Goal: Transaction & Acquisition: Purchase product/service

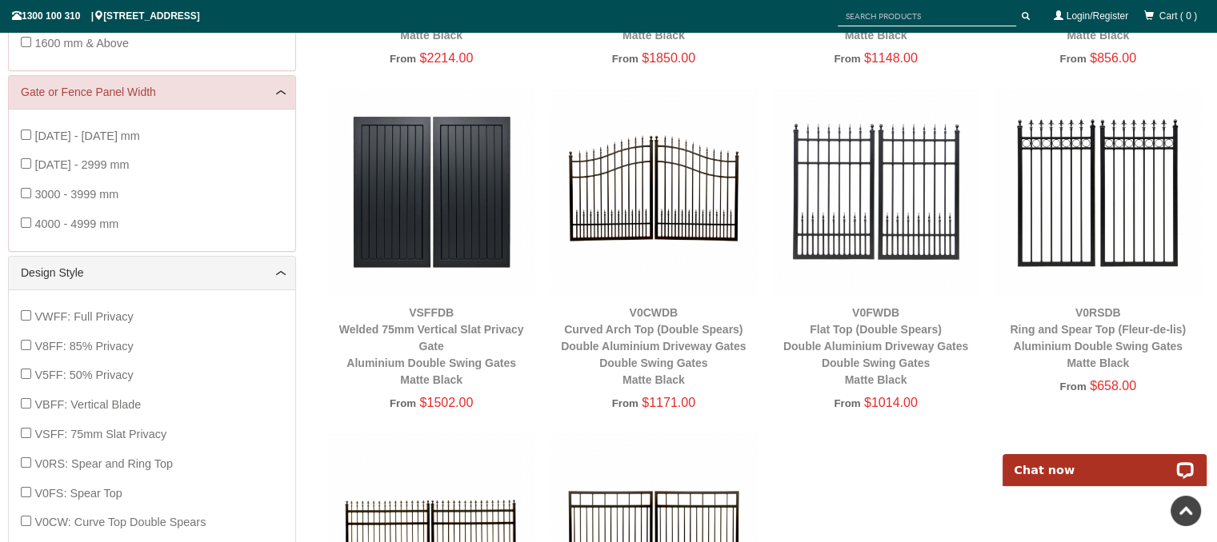
scroll to position [546, 0]
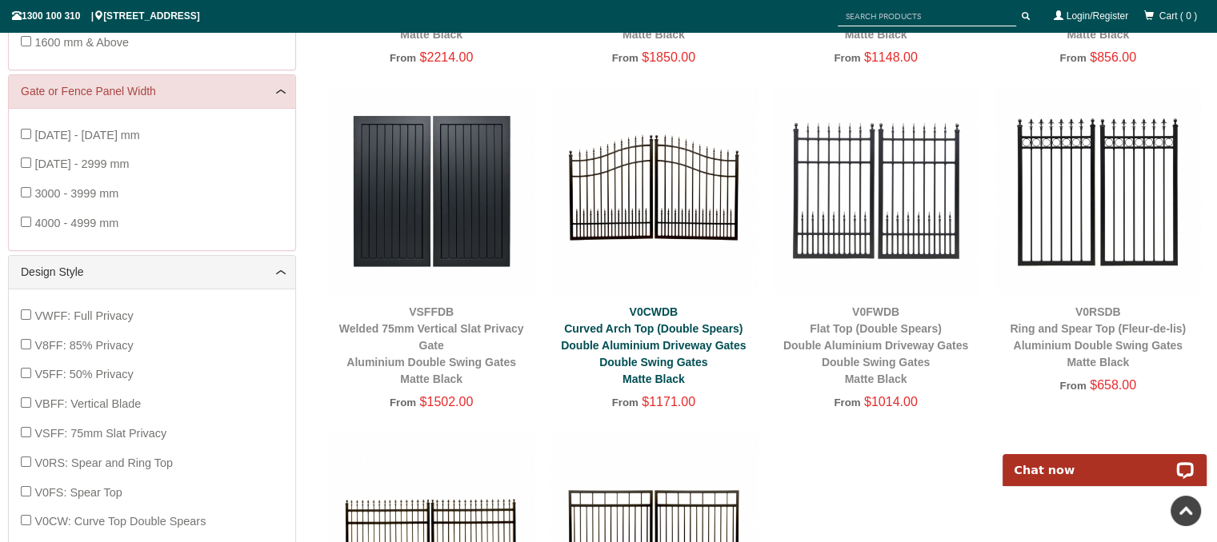
click at [649, 333] on link "V0CWDB Curved Arch Top (Double Spears) Double Aluminium Driveway Gates Double S…" at bounding box center [653, 346] width 185 height 80
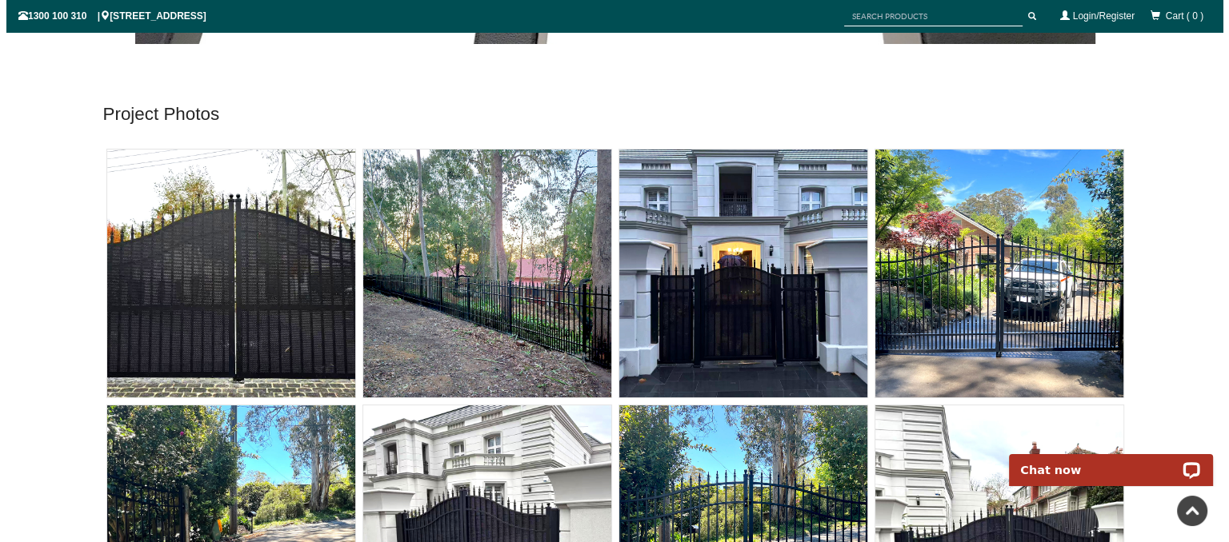
scroll to position [10707, 0]
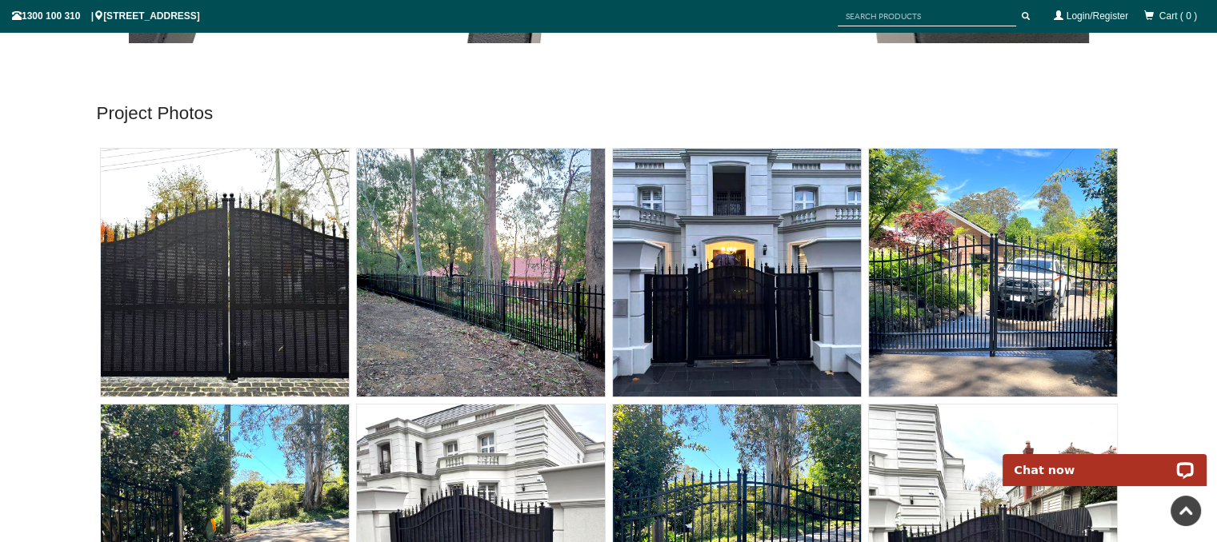
click at [481, 291] on img at bounding box center [481, 273] width 248 height 248
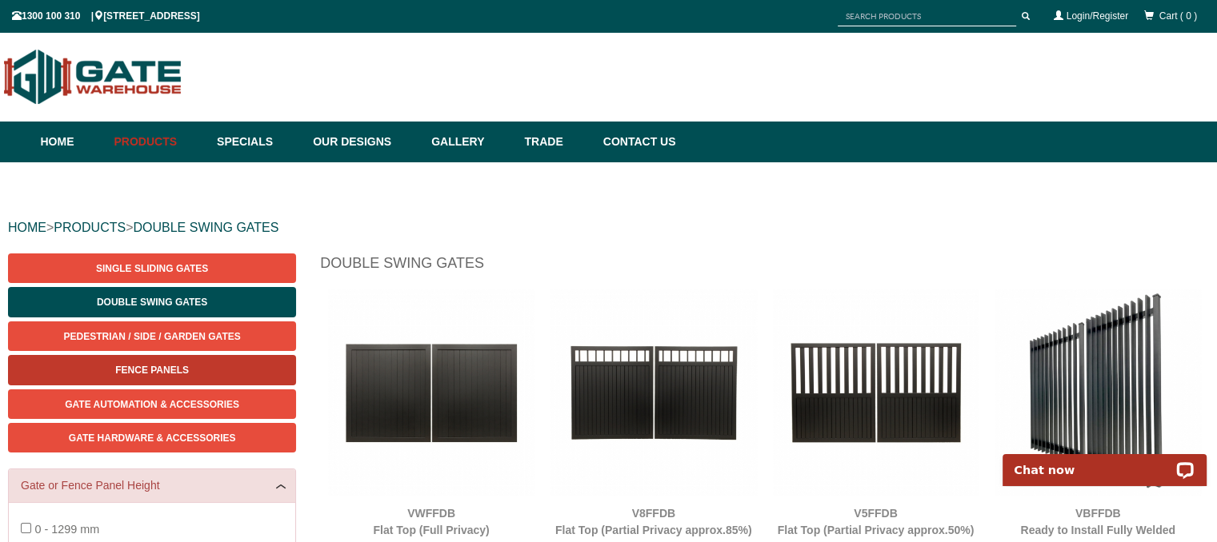
click at [186, 372] on span "Fence Panels" at bounding box center [152, 370] width 74 height 11
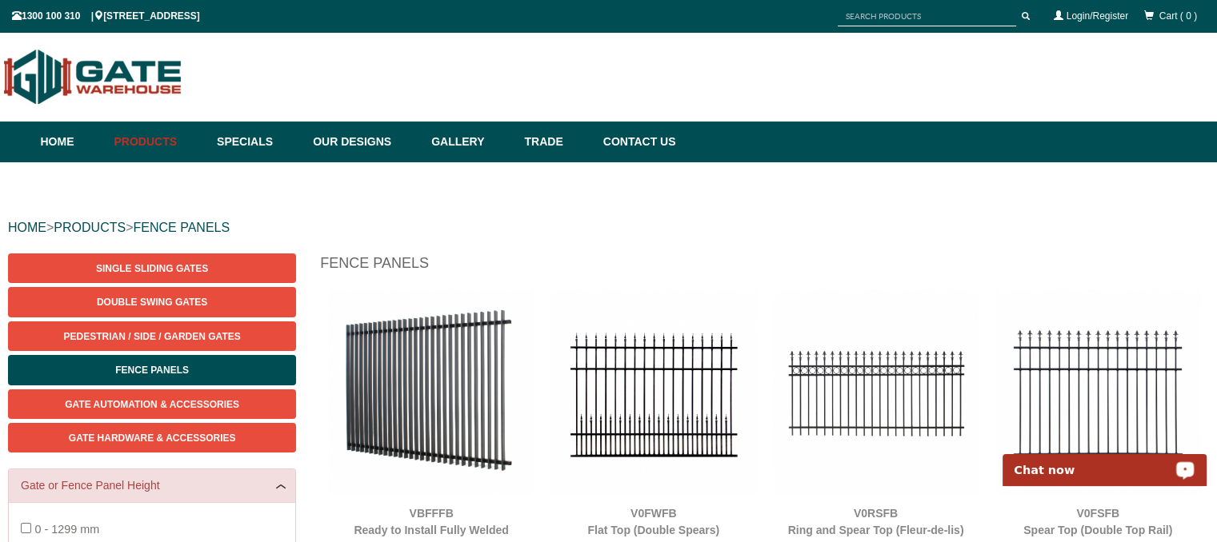
click at [1100, 473] on p "Chat now" at bounding box center [1093, 470] width 158 height 13
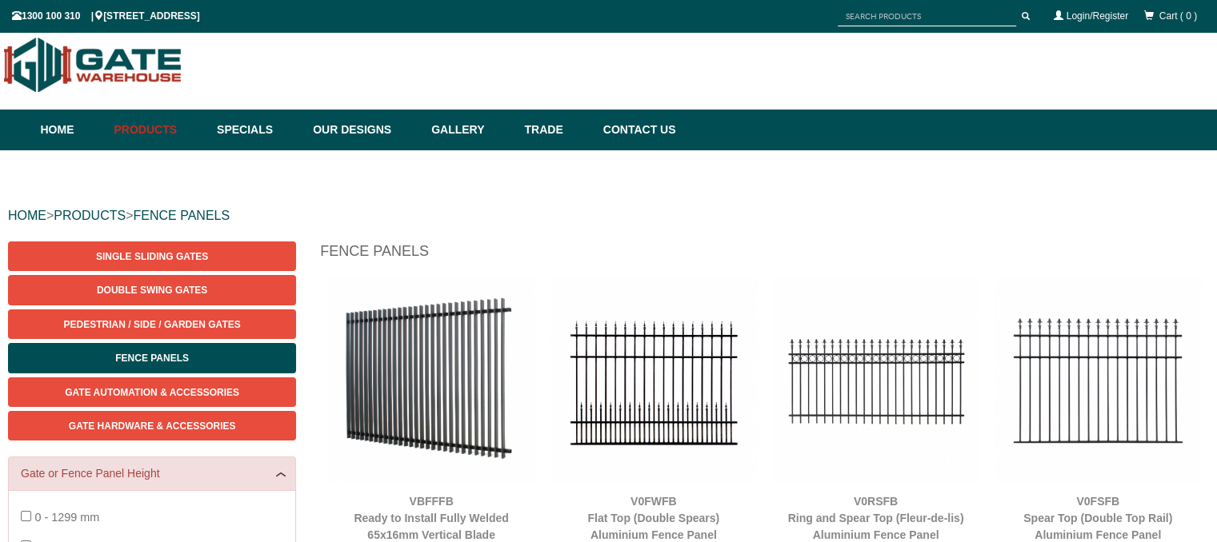
scroll to position [13, 0]
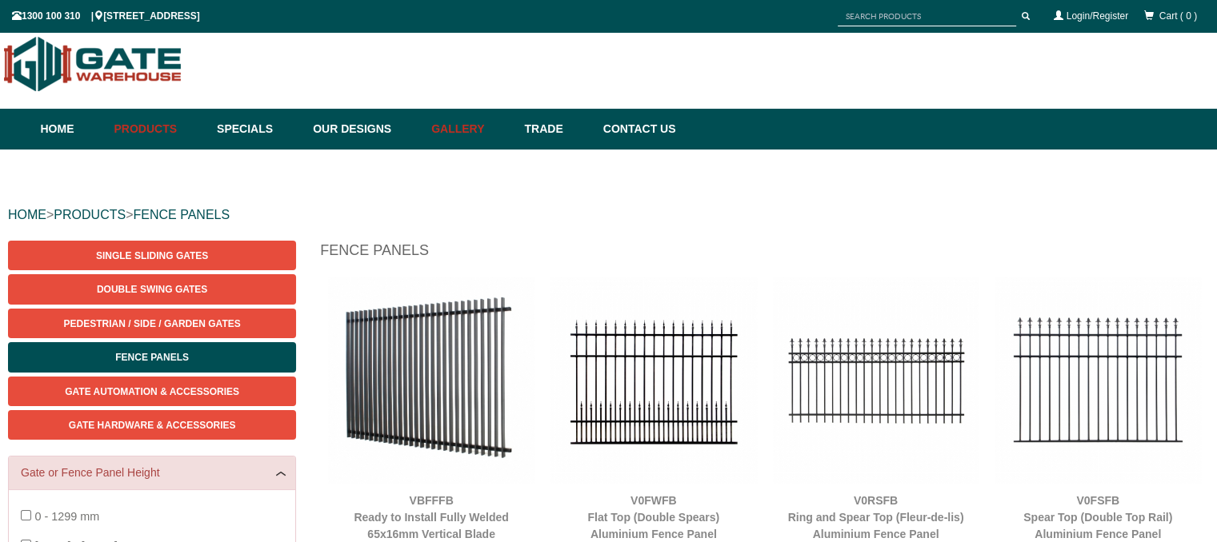
click at [483, 126] on link "Gallery" at bounding box center [469, 129] width 93 height 41
